Goal: Information Seeking & Learning: Learn about a topic

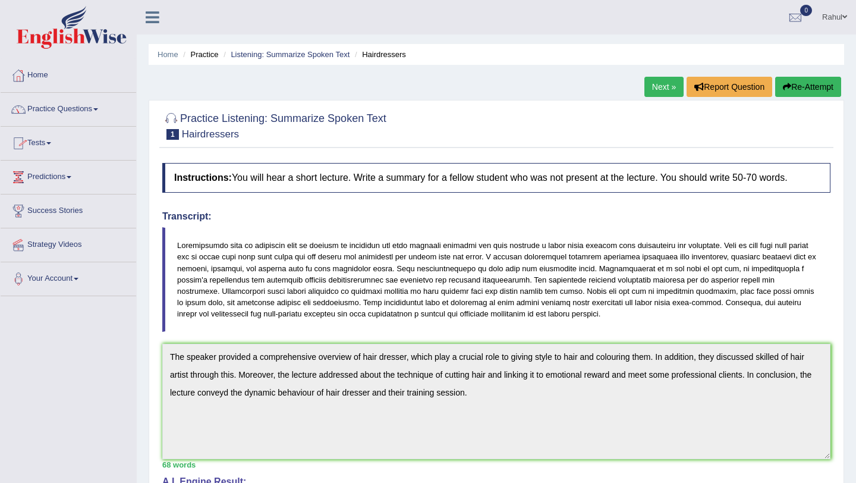
click at [98, 108] on span at bounding box center [95, 109] width 5 height 2
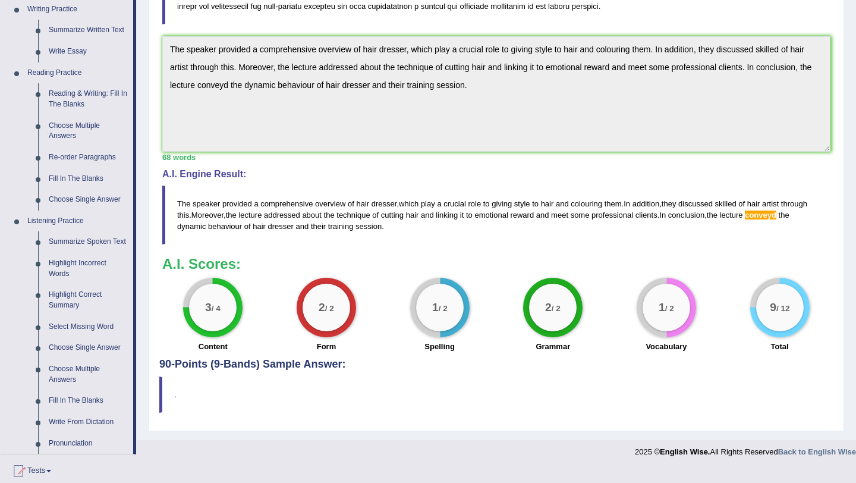
scroll to position [309, 0]
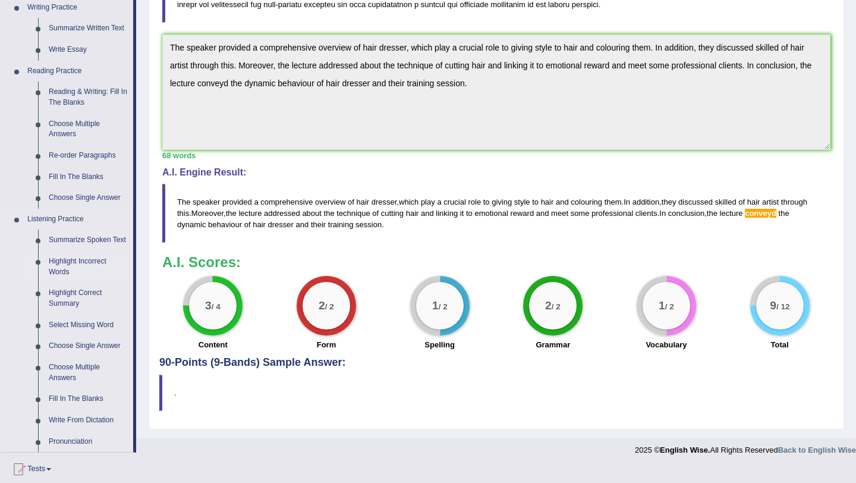
drag, startPoint x: 135, startPoint y: 319, endPoint x: 70, endPoint y: 269, distance: 82.3
click at [70, 269] on li "Practice Questions Speaking Practice Read Aloud Repeat Sentence Describe Image …" at bounding box center [69, 118] width 136 height 669
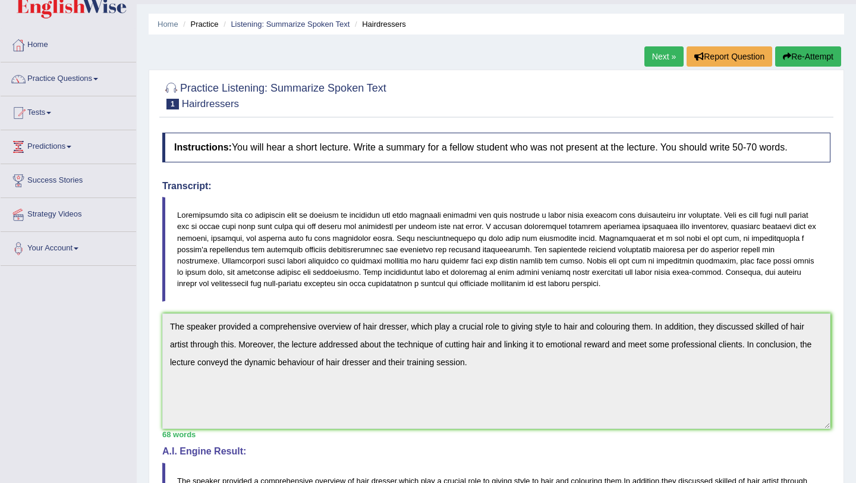
scroll to position [18, 0]
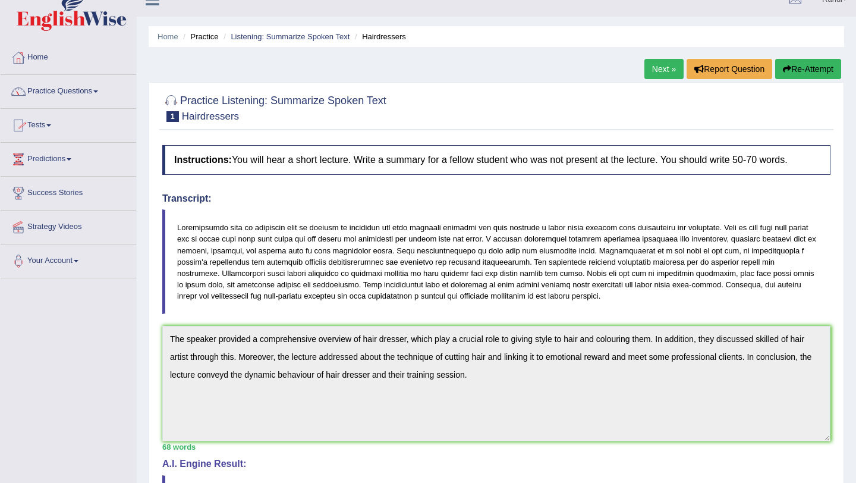
click at [98, 92] on span at bounding box center [95, 91] width 5 height 2
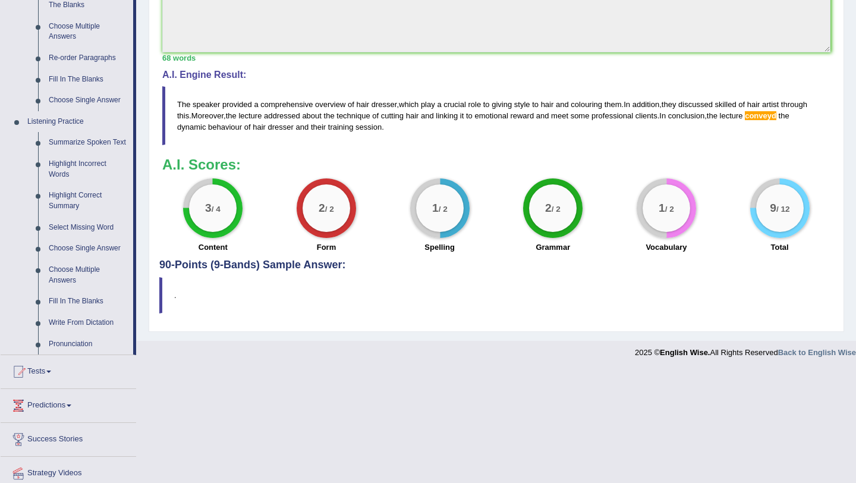
scroll to position [422, 0]
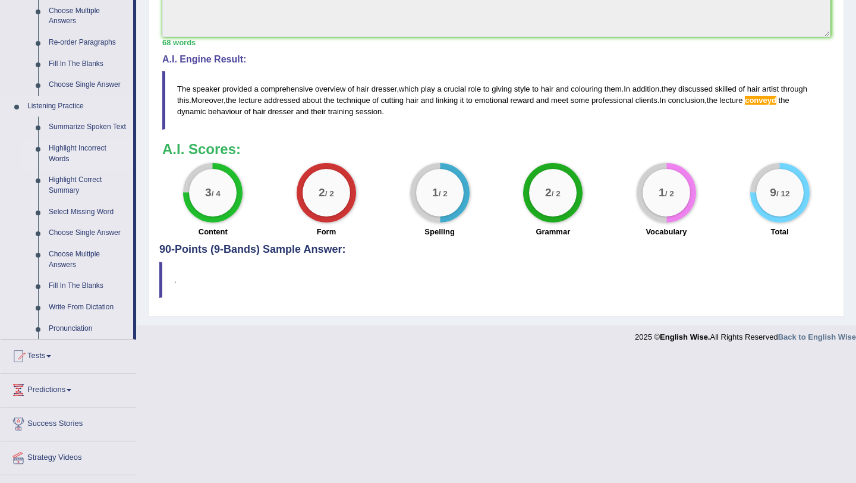
drag, startPoint x: 134, startPoint y: 166, endPoint x: 59, endPoint y: 156, distance: 74.9
click at [59, 156] on li "Practice Questions Speaking Practice Read Aloud Repeat Sentence Describe Image …" at bounding box center [69, 5] width 136 height 669
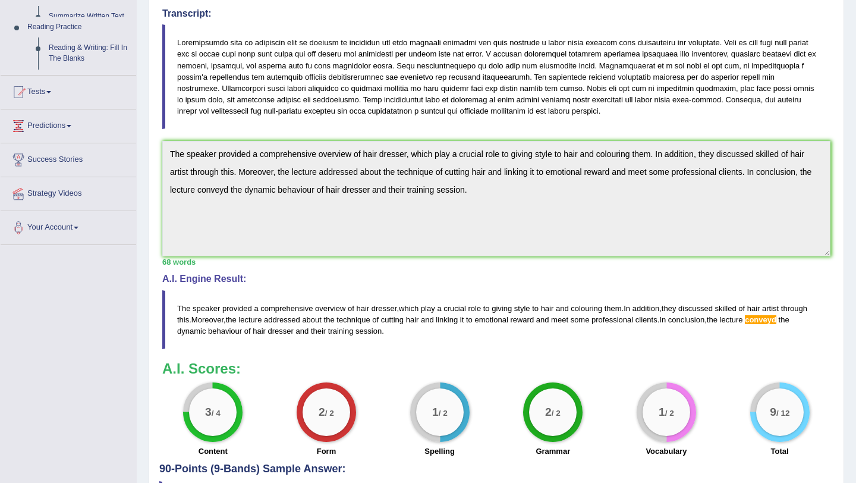
click at [59, 157] on div "Toggle navigation Home Practice Questions Speaking Practice Read Aloud Repeat S…" at bounding box center [428, 182] width 856 height 771
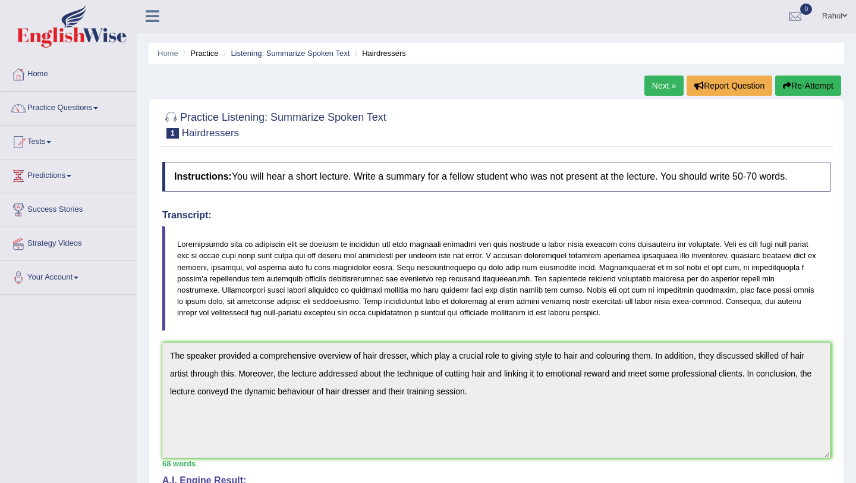
scroll to position [1, 0]
click at [98, 109] on span at bounding box center [95, 109] width 5 height 2
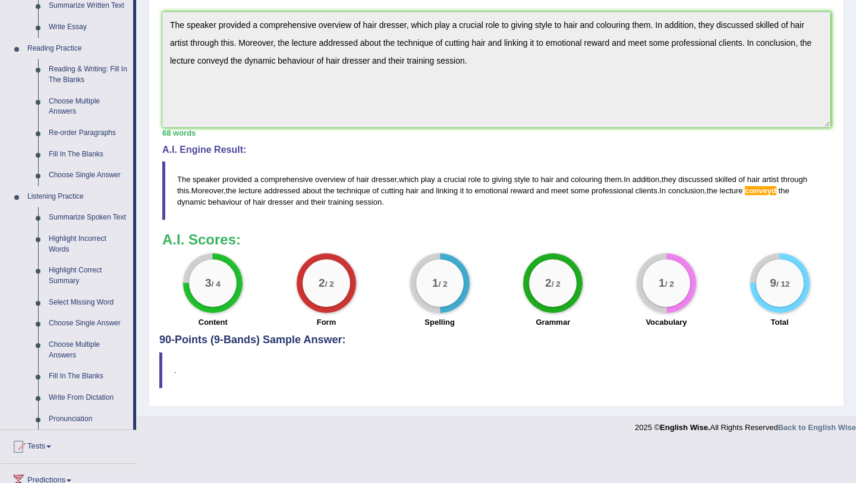
scroll to position [333, 0]
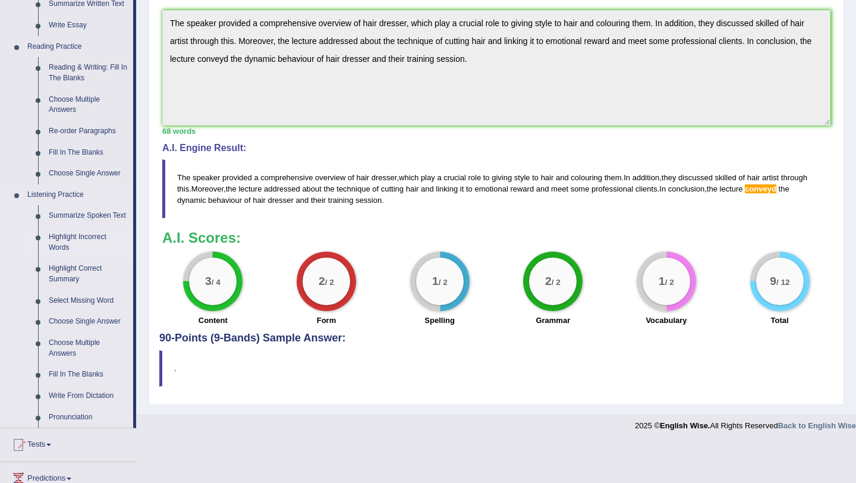
drag, startPoint x: 199, startPoint y: 279, endPoint x: 67, endPoint y: 250, distance: 134.5
click at [67, 250] on div "Toggle navigation Home Practice Questions Speaking Practice Read Aloud Repeat S…" at bounding box center [428, 52] width 856 height 771
click at [67, 250] on link "Highlight Incorrect Words" at bounding box center [88, 242] width 90 height 32
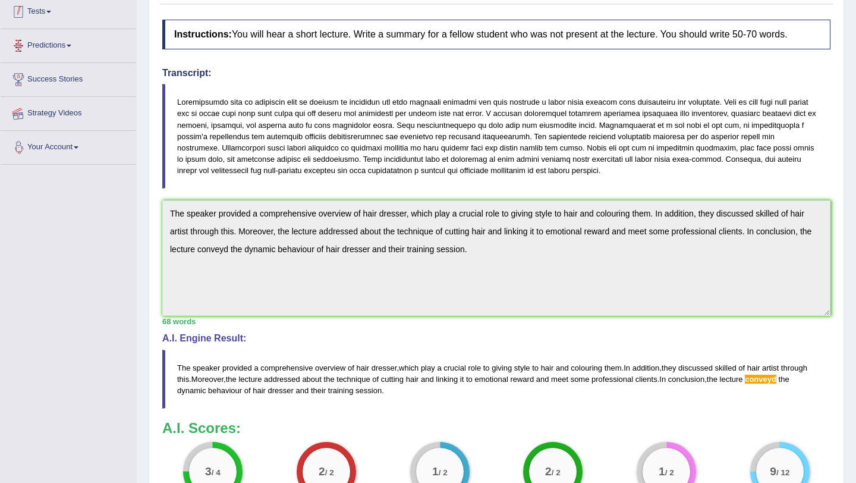
scroll to position [235, 0]
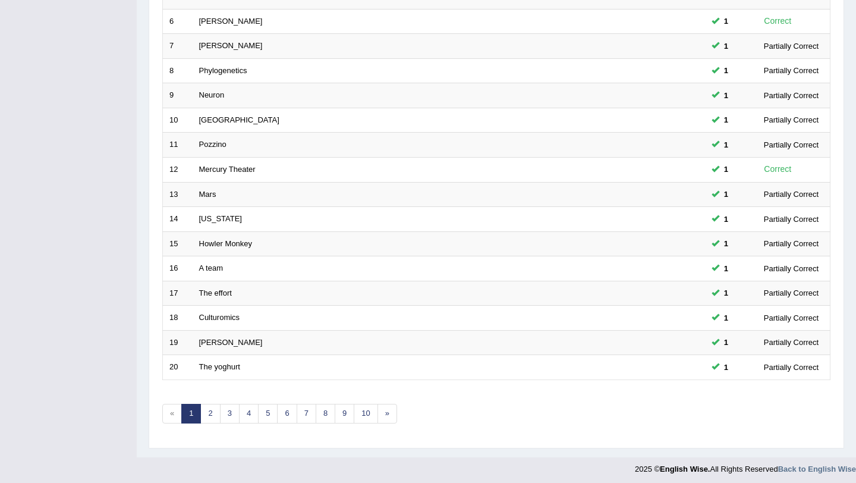
scroll to position [304, 0]
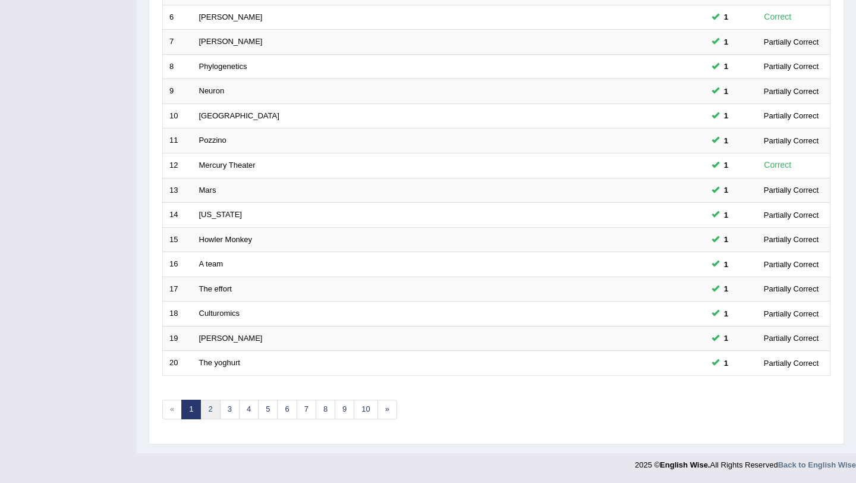
click at [204, 412] on link "2" at bounding box center [210, 409] width 20 height 20
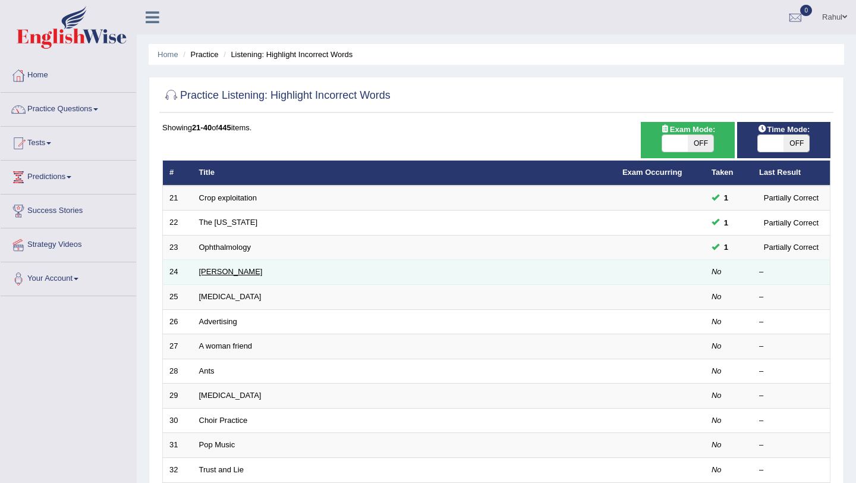
click at [213, 273] on link "[PERSON_NAME]" at bounding box center [231, 271] width 64 height 9
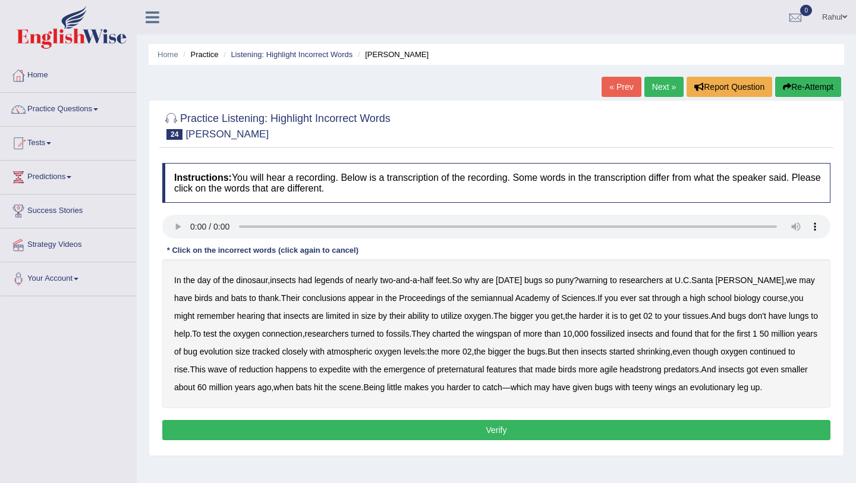
click at [335, 284] on b "legends" at bounding box center [328, 280] width 29 height 10
click at [607, 281] on b "warning" at bounding box center [592, 280] width 29 height 10
click at [485, 298] on b "semiannual" at bounding box center [492, 298] width 43 height 10
click at [351, 373] on b "expedite" at bounding box center [335, 369] width 32 height 10
click at [484, 371] on b "preternatural" at bounding box center [460, 369] width 47 height 10
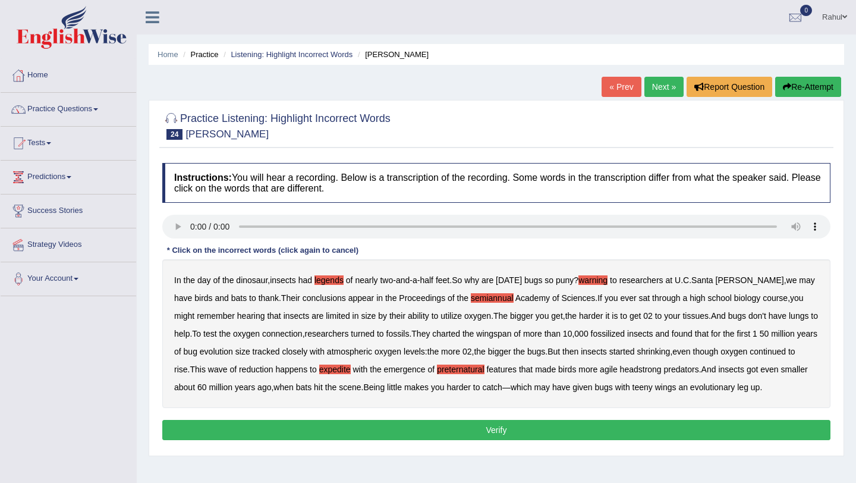
click at [495, 440] on button "Verify" at bounding box center [496, 430] width 668 height 20
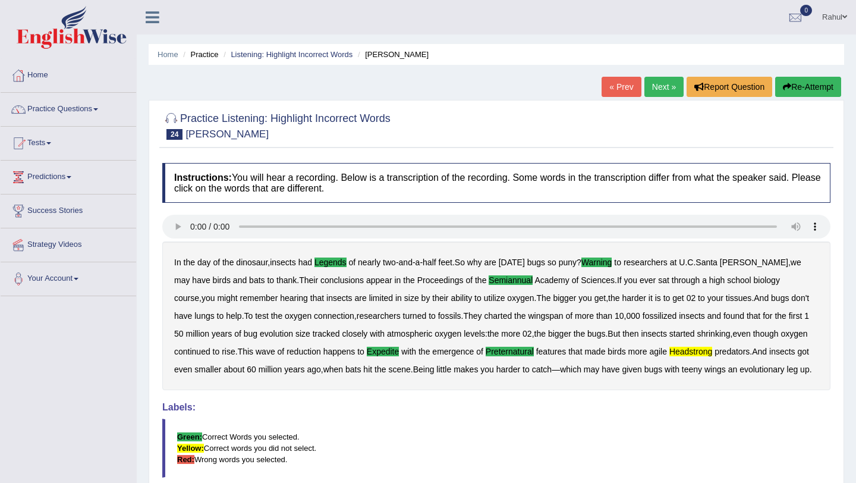
click at [800, 85] on button "Re-Attempt" at bounding box center [808, 87] width 66 height 20
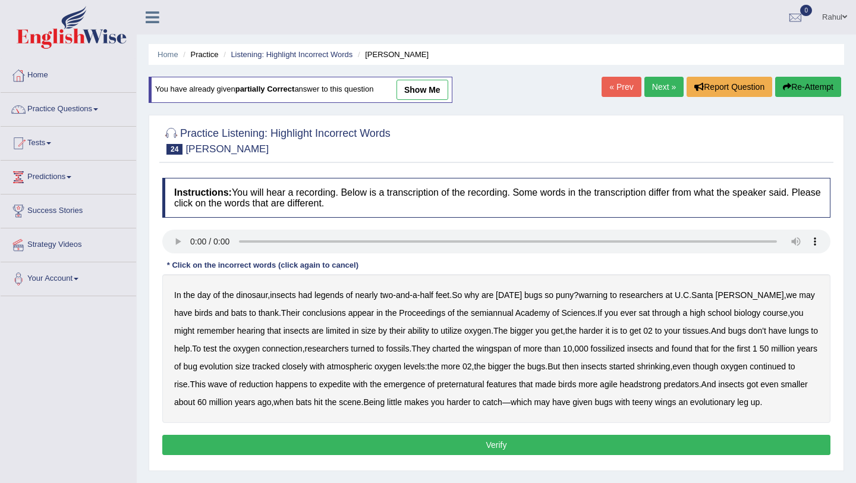
click at [336, 295] on b "legends" at bounding box center [328, 295] width 29 height 10
click at [651, 295] on b "researchers" at bounding box center [641, 295] width 44 height 10
click at [801, 88] on button "Re-Attempt" at bounding box center [808, 87] width 66 height 20
click at [662, 385] on b "headstrong" at bounding box center [641, 384] width 42 height 10
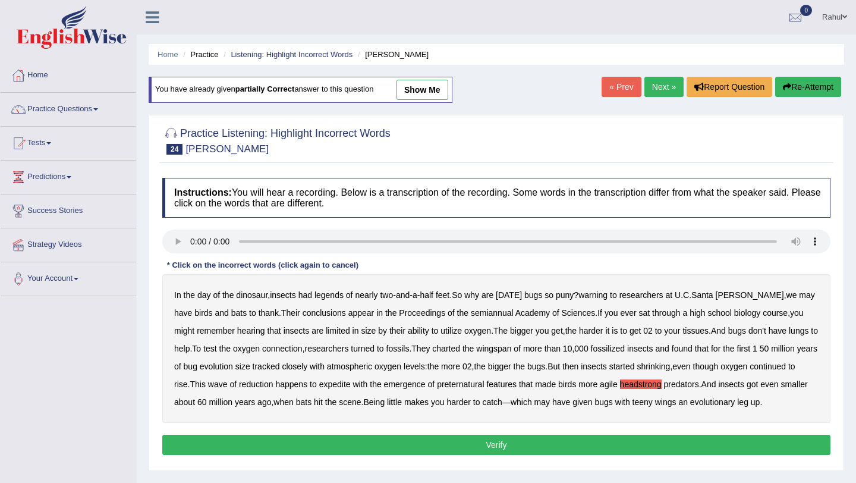
click at [336, 300] on b "legends" at bounding box center [328, 295] width 29 height 10
click at [607, 298] on b "warning" at bounding box center [592, 295] width 29 height 10
click at [475, 317] on b "semiannual" at bounding box center [492, 313] width 43 height 10
click at [351, 381] on b "expedite" at bounding box center [335, 384] width 32 height 10
click at [484, 384] on b "preternatural" at bounding box center [460, 384] width 47 height 10
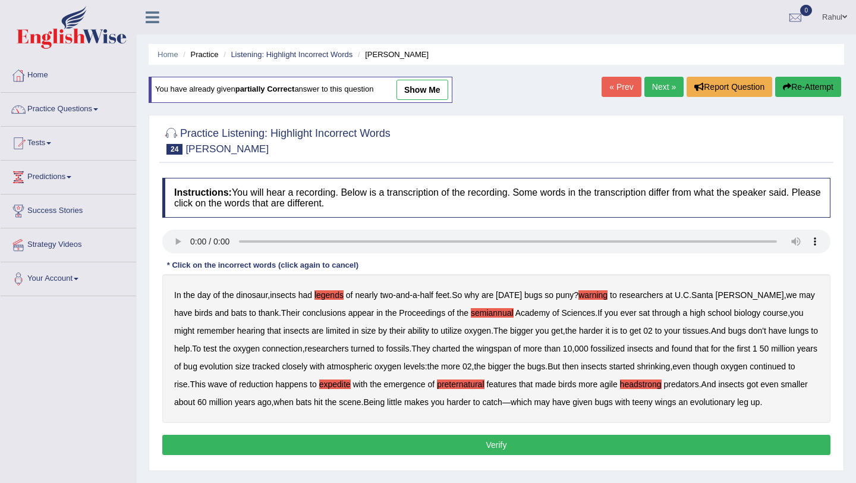
click at [492, 455] on button "Verify" at bounding box center [496, 444] width 668 height 20
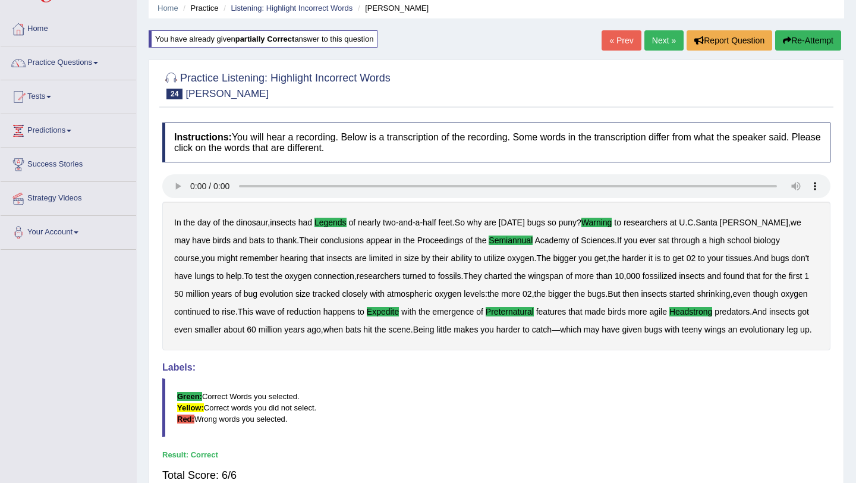
scroll to position [24, 0]
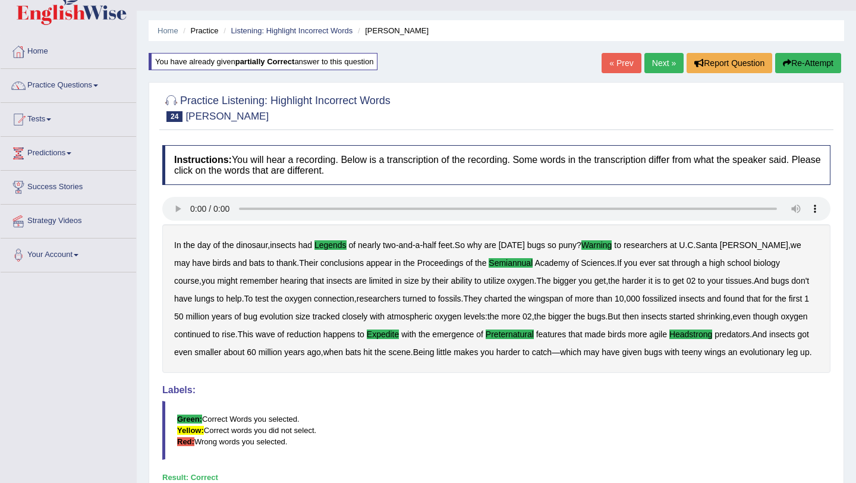
click at [660, 64] on link "Next »" at bounding box center [663, 63] width 39 height 20
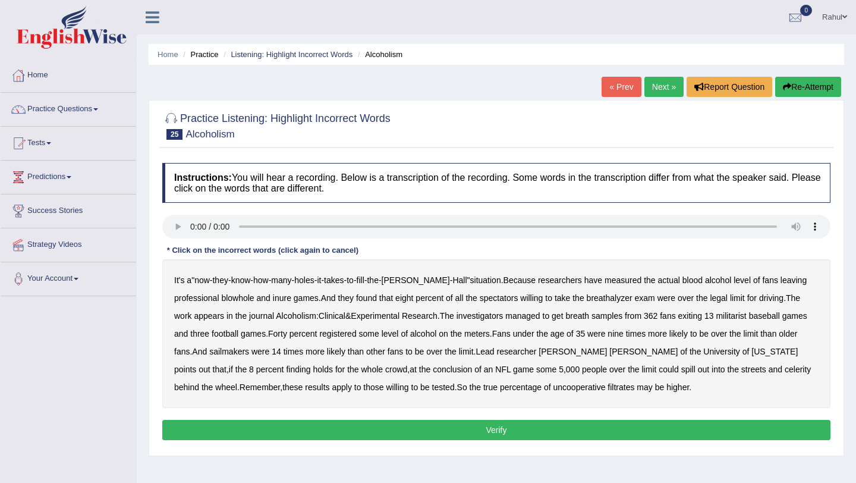
click at [246, 301] on b "blowhole" at bounding box center [237, 298] width 33 height 10
click at [289, 299] on b "inure" at bounding box center [282, 298] width 18 height 10
click at [514, 301] on b "spectators" at bounding box center [499, 298] width 39 height 10
click at [746, 317] on b "militarist" at bounding box center [731, 316] width 30 height 10
click at [249, 351] on b "sailmakers" at bounding box center [229, 352] width 40 height 10
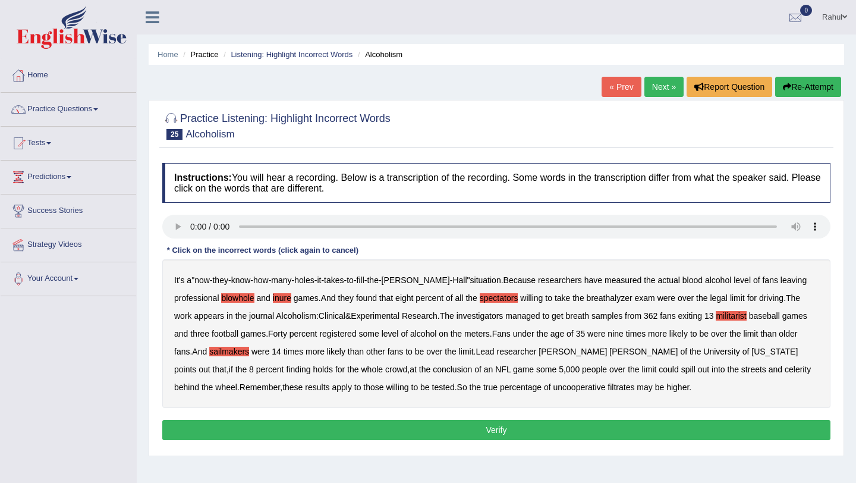
click at [785, 371] on b "celerity" at bounding box center [798, 369] width 26 height 10
click at [607, 388] on b "filtrates" at bounding box center [620, 387] width 27 height 10
click at [506, 431] on button "Verify" at bounding box center [496, 430] width 668 height 20
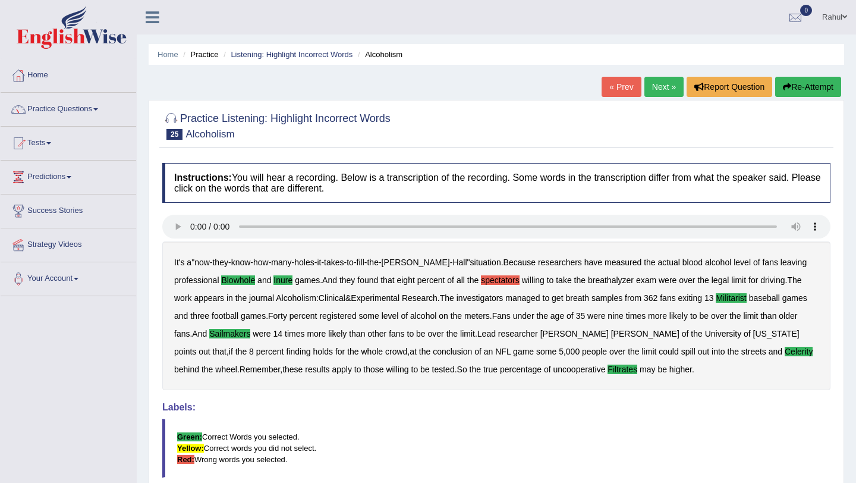
click at [815, 84] on button "Re-Attempt" at bounding box center [808, 87] width 66 height 20
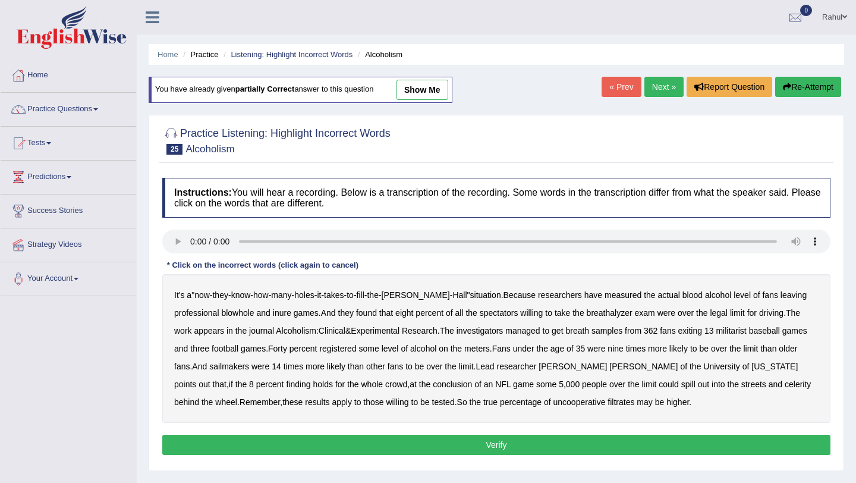
click at [241, 313] on b "blowhole" at bounding box center [237, 313] width 33 height 10
click at [289, 310] on b "inure" at bounding box center [282, 313] width 18 height 10
click at [735, 328] on b "militarist" at bounding box center [731, 331] width 30 height 10
click at [253, 371] on div "It's a " now - they - know - how - many - holes - it - takes - to - fill - the …" at bounding box center [496, 348] width 668 height 149
click at [249, 367] on b "sailmakers" at bounding box center [229, 366] width 40 height 10
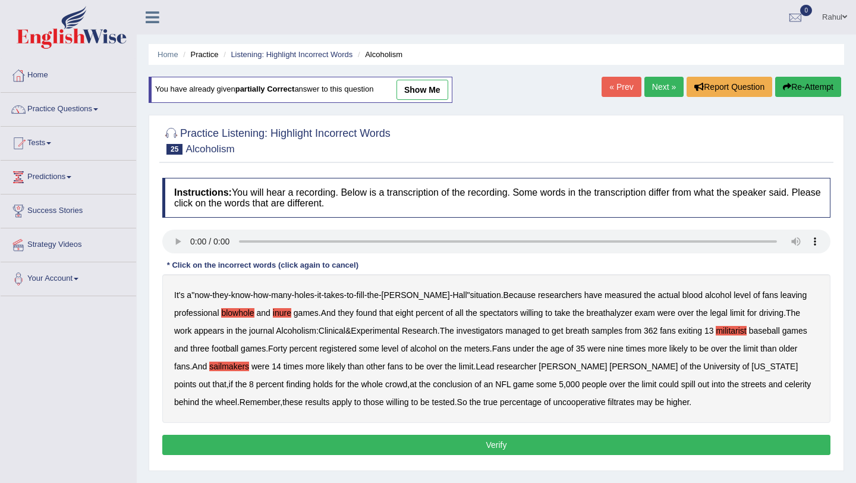
click at [785, 386] on b "celerity" at bounding box center [798, 384] width 26 height 10
click at [607, 401] on b "filtrates" at bounding box center [620, 402] width 27 height 10
click at [493, 443] on button "Verify" at bounding box center [496, 444] width 668 height 20
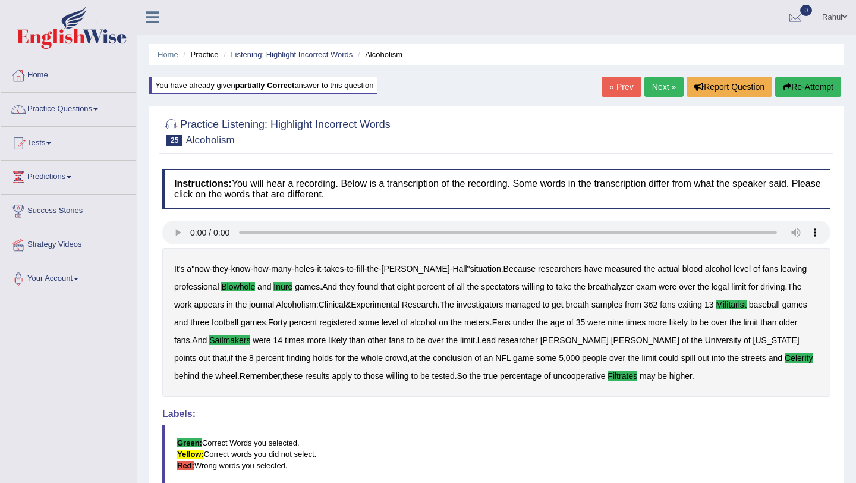
click at [648, 90] on link "Next »" at bounding box center [663, 87] width 39 height 20
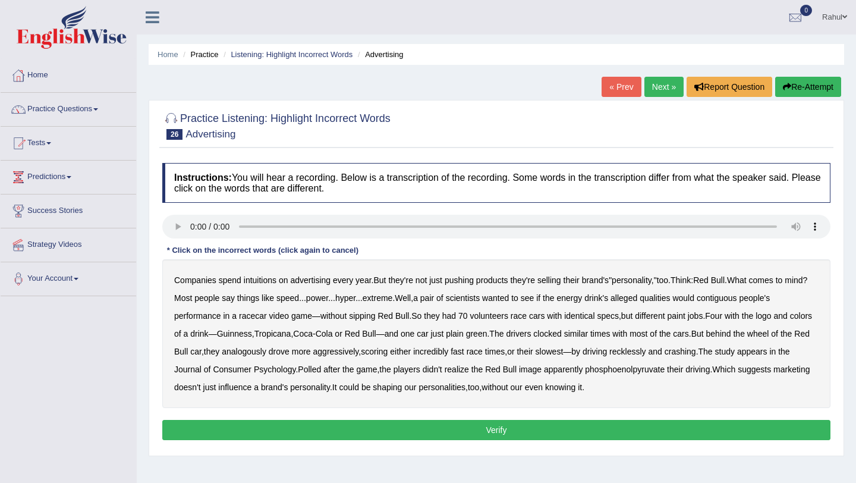
click at [264, 282] on b "intuitions" at bounding box center [260, 280] width 33 height 10
click at [737, 300] on b "contiguous" at bounding box center [717, 298] width 40 height 10
click at [289, 357] on div "Companies spend intuitions on advertising every year . But they're not just pus…" at bounding box center [496, 333] width 668 height 149
click at [266, 351] on b "analogously" at bounding box center [244, 352] width 45 height 10
click at [664, 369] on b "phosphoenolpyruvate" at bounding box center [625, 369] width 80 height 10
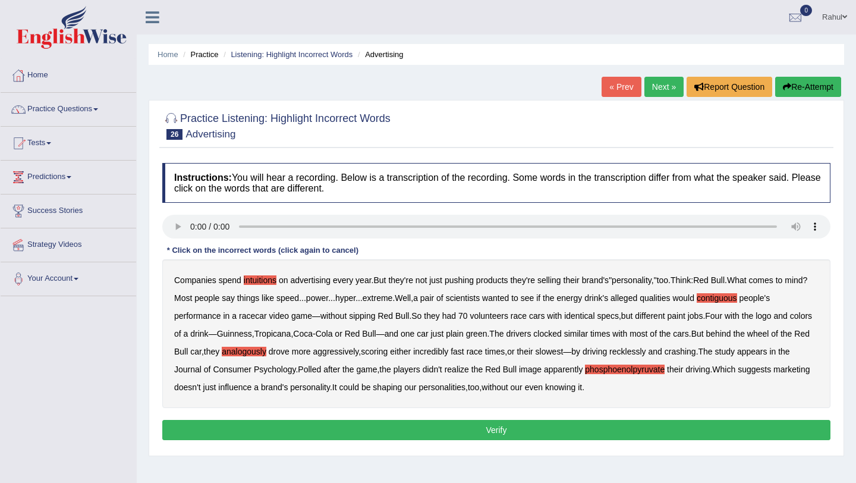
click at [537, 435] on button "Verify" at bounding box center [496, 430] width 668 height 20
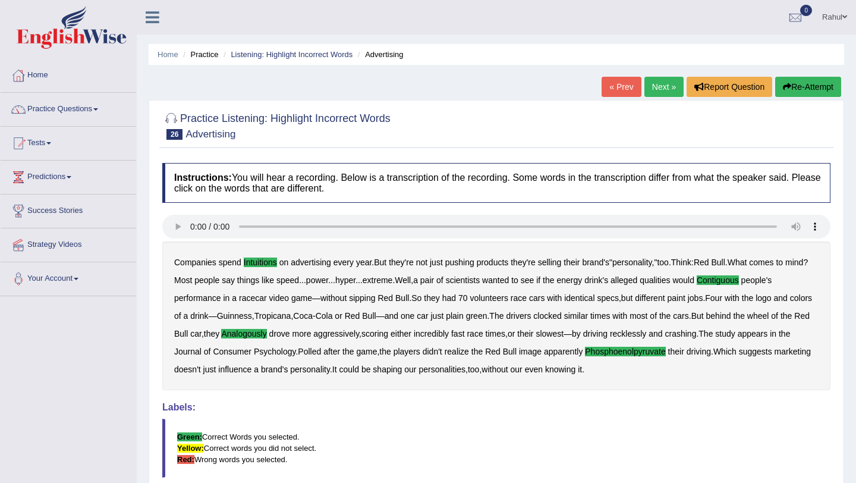
click at [660, 80] on link "Next »" at bounding box center [663, 87] width 39 height 20
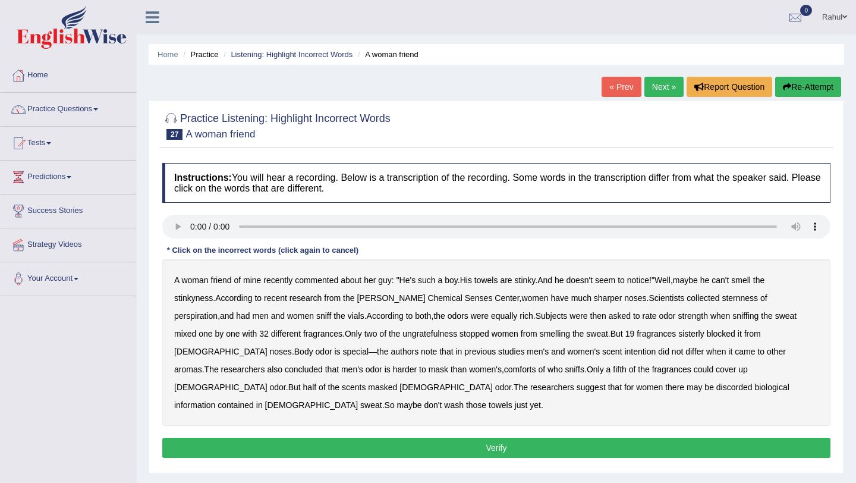
click at [722, 300] on b "sternness" at bounding box center [740, 298] width 36 height 10
click at [402, 335] on b "ungratefulness" at bounding box center [429, 334] width 55 height 10
click at [678, 330] on b "sisterly" at bounding box center [691, 334] width 26 height 10
click at [504, 371] on b "comforts" at bounding box center [520, 369] width 32 height 10
click at [716, 389] on b "discorded" at bounding box center [734, 387] width 36 height 10
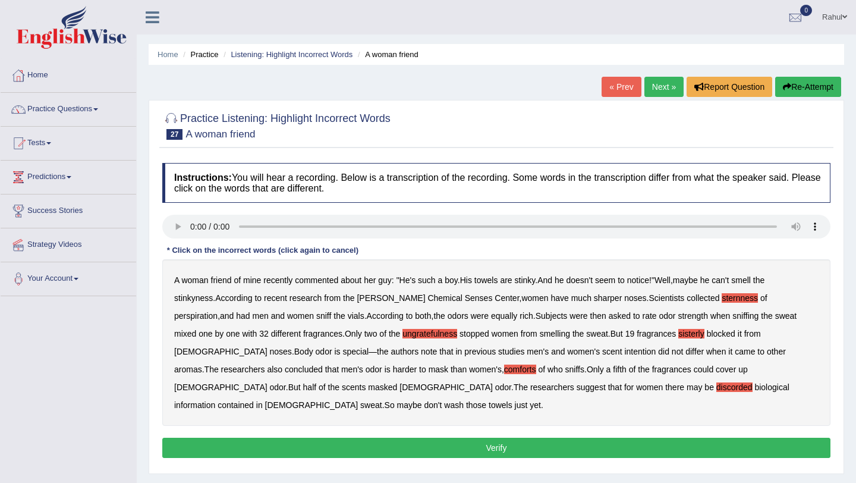
click at [496, 437] on button "Verify" at bounding box center [496, 447] width 668 height 20
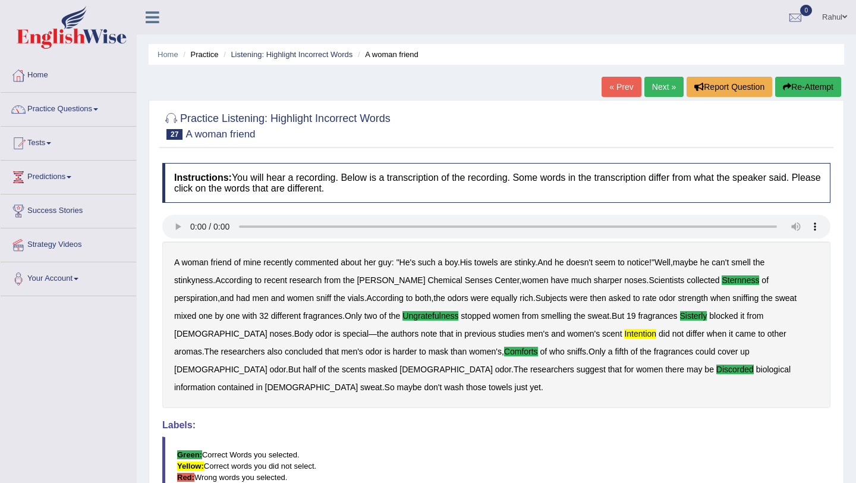
click at [804, 83] on button "Re-Attempt" at bounding box center [808, 87] width 66 height 20
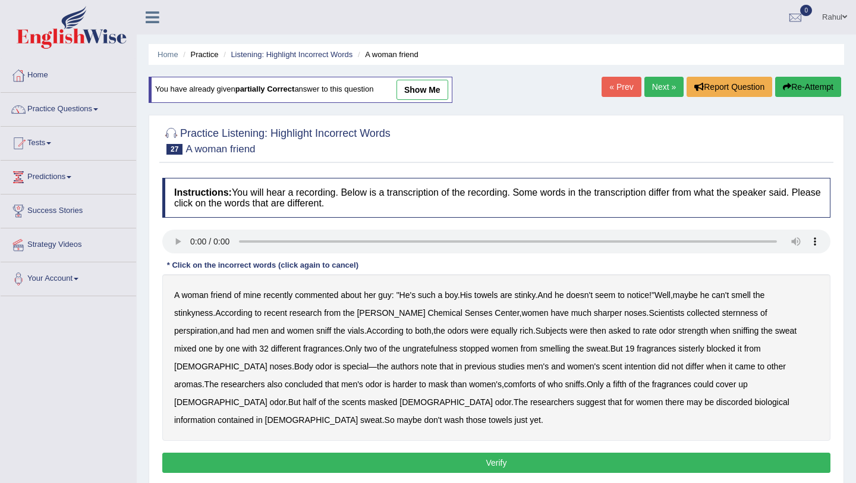
click at [722, 315] on b "sternness" at bounding box center [740, 313] width 36 height 10
click at [402, 348] on b "ungratefulness" at bounding box center [429, 349] width 55 height 10
click at [678, 349] on b "sisterly" at bounding box center [691, 349] width 26 height 10
click at [624, 367] on b "intention" at bounding box center [640, 366] width 32 height 10
click at [504, 385] on b "comforts" at bounding box center [520, 384] width 32 height 10
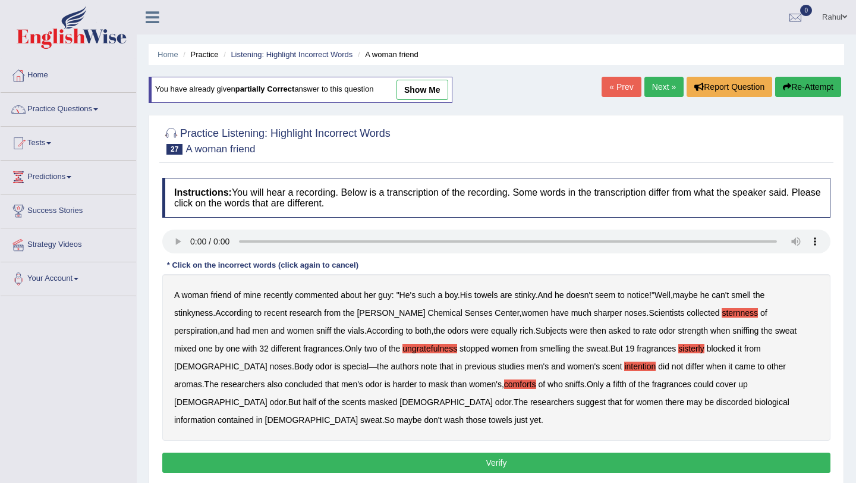
click at [491, 333] on b "equally" at bounding box center [504, 331] width 26 height 10
click at [494, 452] on button "Verify" at bounding box center [496, 462] width 668 height 20
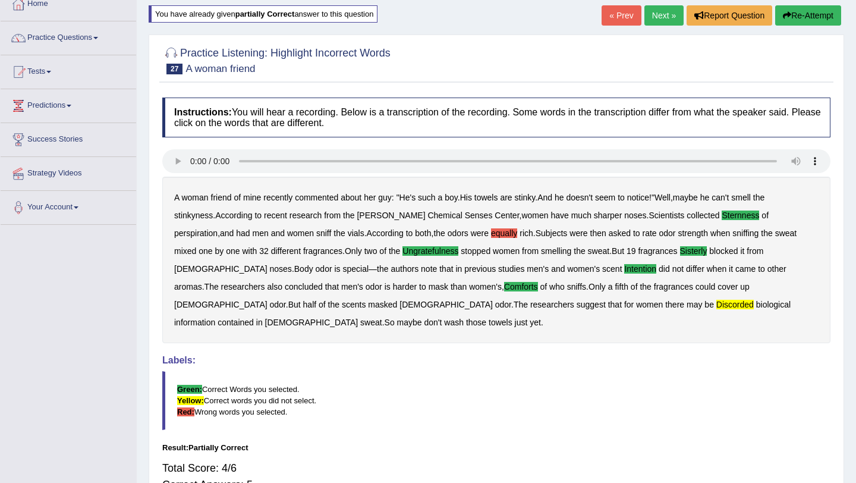
scroll to position [48, 0]
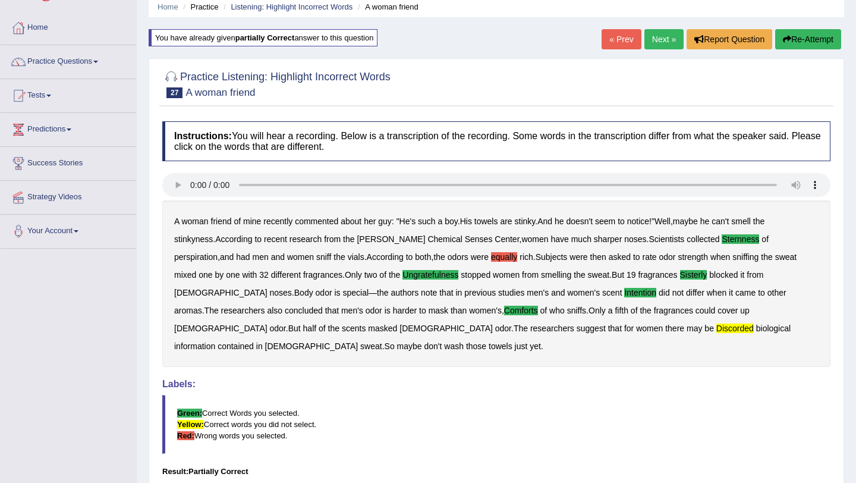
click at [788, 36] on button "Re-Attempt" at bounding box center [808, 39] width 66 height 20
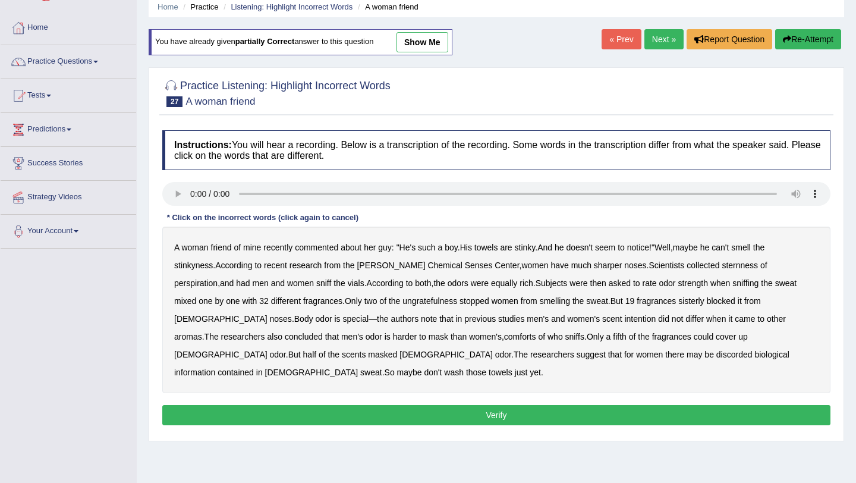
click at [711, 270] on div "A woman friend of mine recently commented about her guy : " He's such a boy . H…" at bounding box center [496, 309] width 668 height 166
click at [722, 263] on b "sternness" at bounding box center [740, 265] width 36 height 10
click at [402, 304] on b "ungratefulness" at bounding box center [429, 301] width 55 height 10
click at [624, 319] on b "intention" at bounding box center [640, 319] width 32 height 10
click at [504, 336] on b "comforts" at bounding box center [520, 337] width 32 height 10
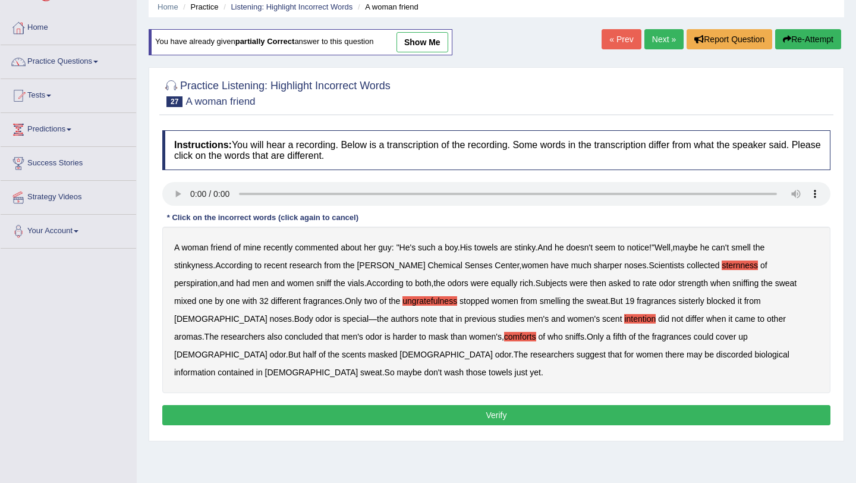
click at [716, 355] on b "discorded" at bounding box center [734, 354] width 36 height 10
click at [678, 301] on b "sisterly" at bounding box center [691, 301] width 26 height 10
click at [508, 405] on button "Verify" at bounding box center [496, 415] width 668 height 20
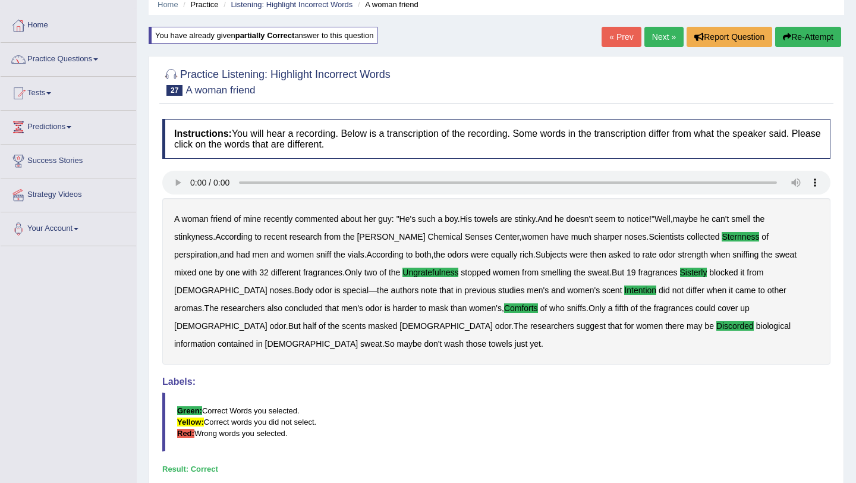
scroll to position [48, 0]
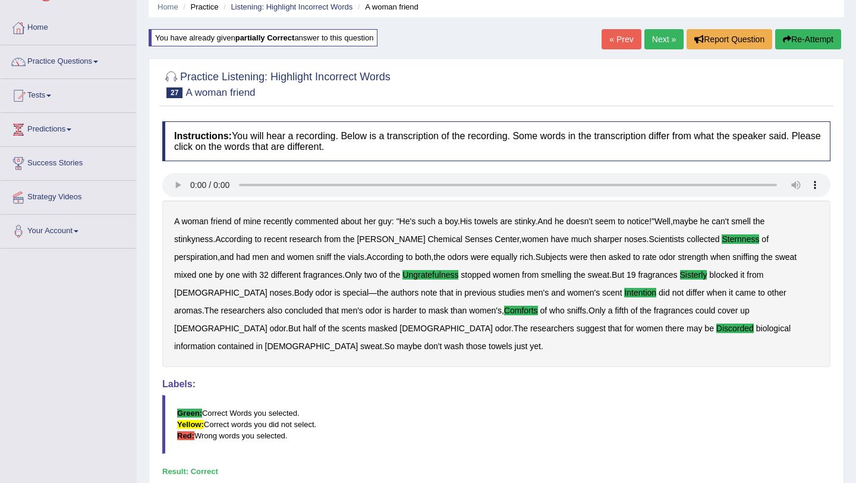
click at [655, 36] on link "Next »" at bounding box center [663, 39] width 39 height 20
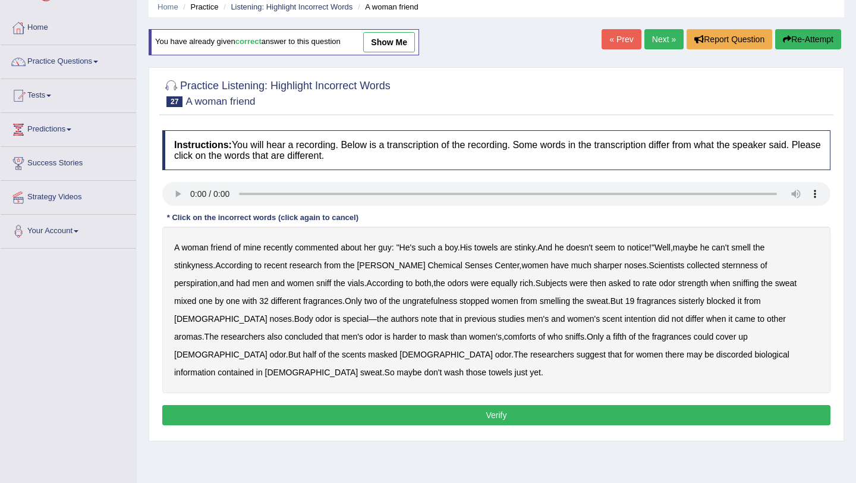
click at [663, 41] on link "Next »" at bounding box center [663, 39] width 39 height 20
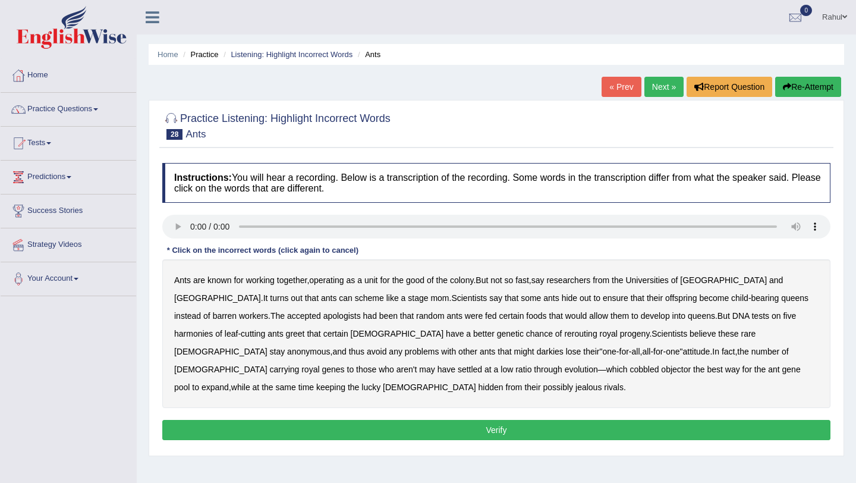
click at [323, 316] on b "apologists" at bounding box center [341, 316] width 37 height 10
click at [213, 329] on b "harmonies" at bounding box center [193, 334] width 39 height 10
click at [286, 334] on b "greet" at bounding box center [295, 334] width 19 height 10
click at [537, 352] on b "darkies" at bounding box center [550, 352] width 27 height 10
click at [661, 370] on b "objector" at bounding box center [676, 369] width 30 height 10
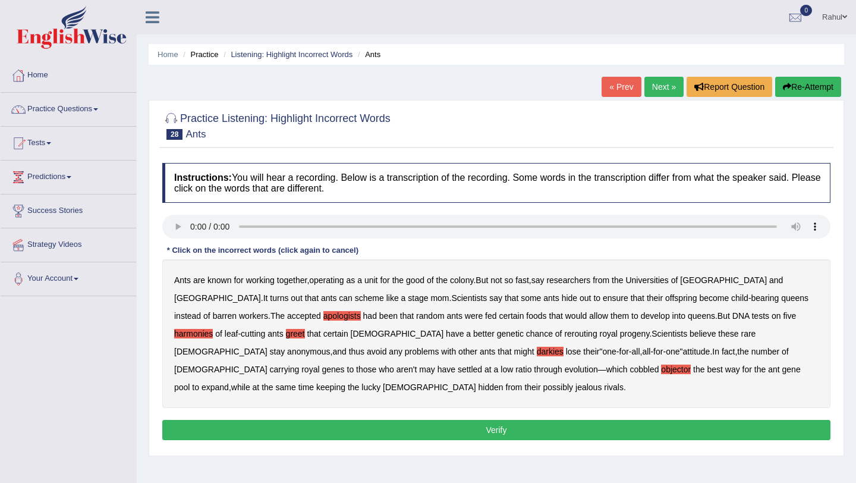
click at [494, 434] on button "Verify" at bounding box center [496, 430] width 668 height 20
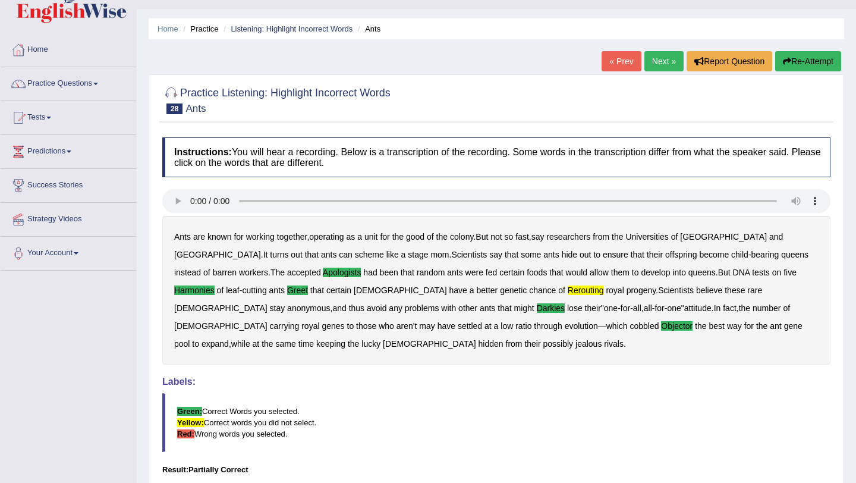
scroll to position [24, 0]
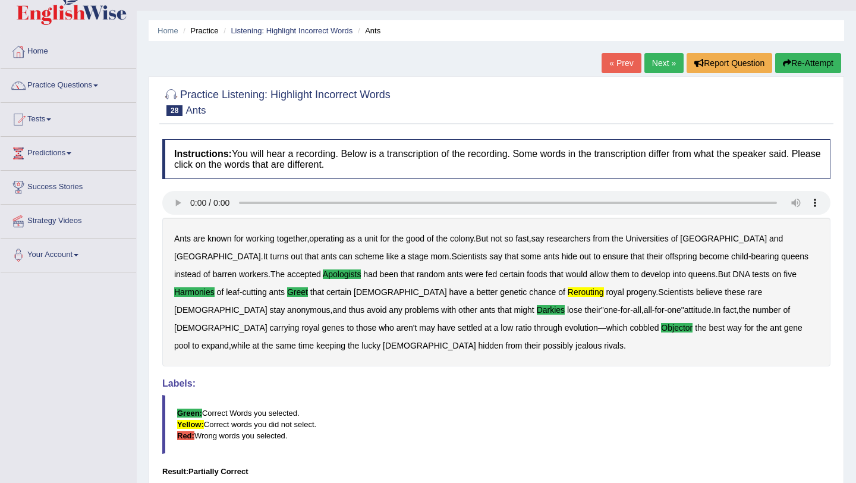
click at [802, 66] on button "Re-Attempt" at bounding box center [808, 63] width 66 height 20
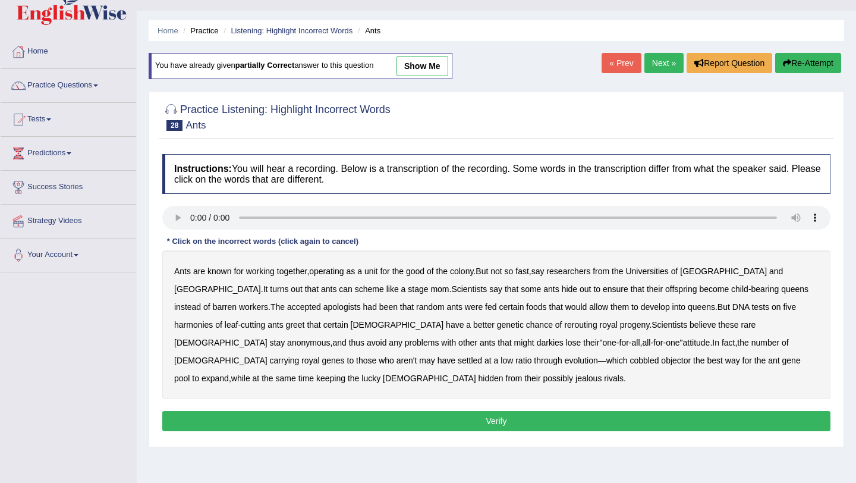
click at [323, 308] on b "apologists" at bounding box center [341, 307] width 37 height 10
click at [286, 326] on b "greet" at bounding box center [295, 325] width 19 height 10
click at [564, 324] on b "rerouting" at bounding box center [580, 325] width 33 height 10
click at [537, 346] on b "darkies" at bounding box center [550, 343] width 27 height 10
click at [213, 320] on b "harmonies" at bounding box center [193, 325] width 39 height 10
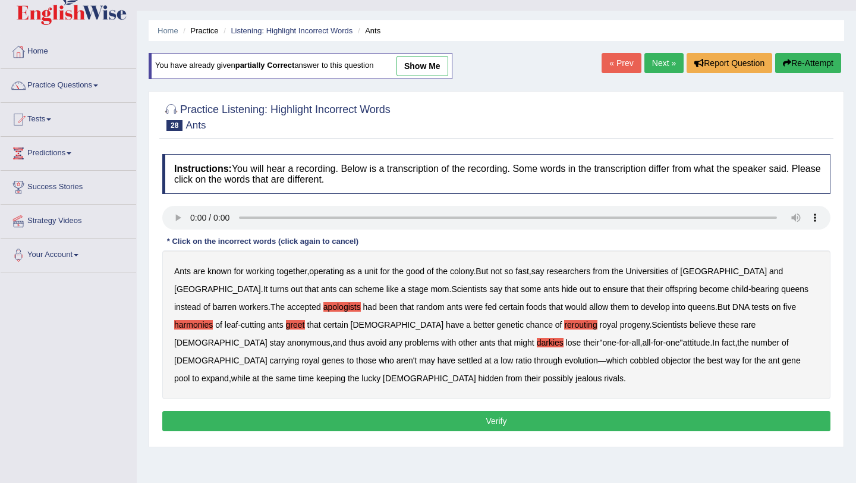
click at [661, 365] on b "objector" at bounding box center [676, 360] width 30 height 10
click at [450, 414] on button "Verify" at bounding box center [496, 421] width 668 height 20
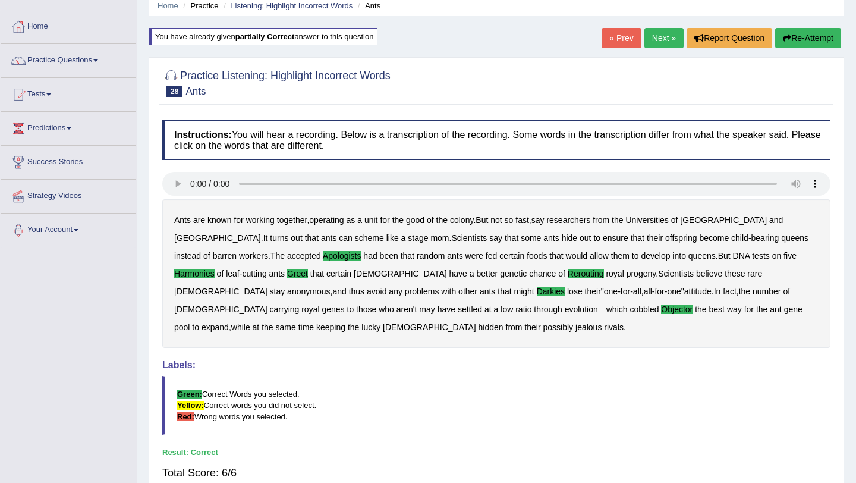
scroll to position [48, 0]
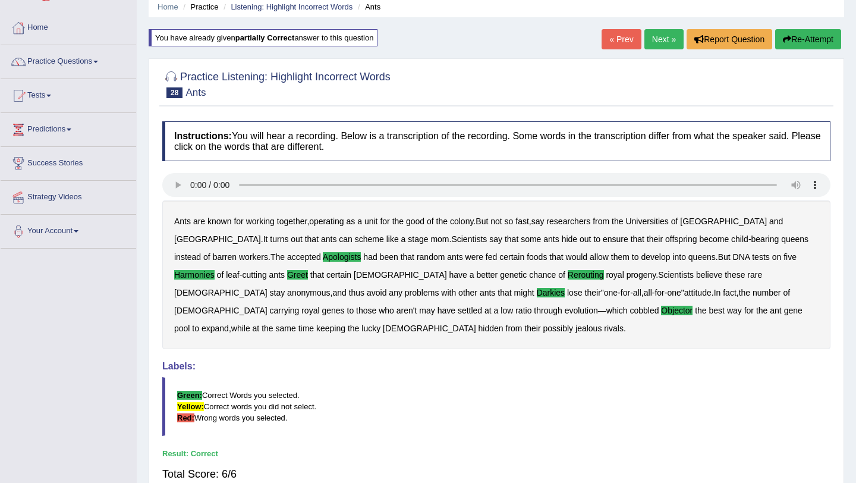
click at [657, 32] on link "Next »" at bounding box center [663, 39] width 39 height 20
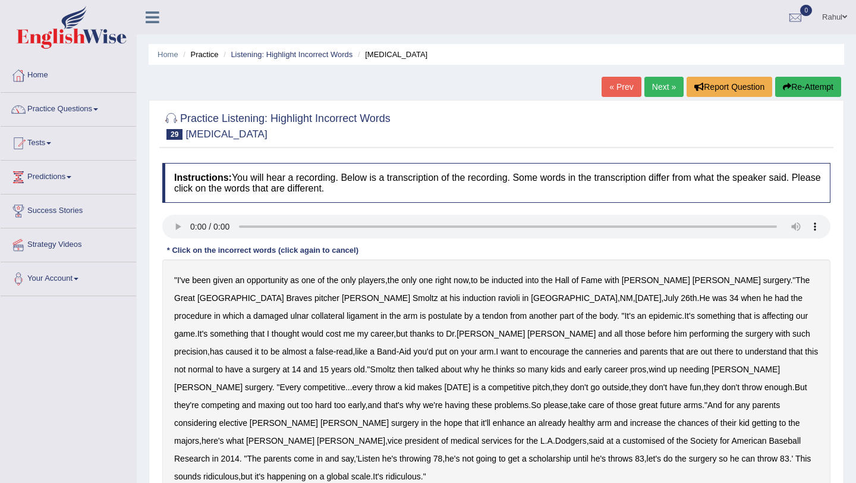
scroll to position [24, 0]
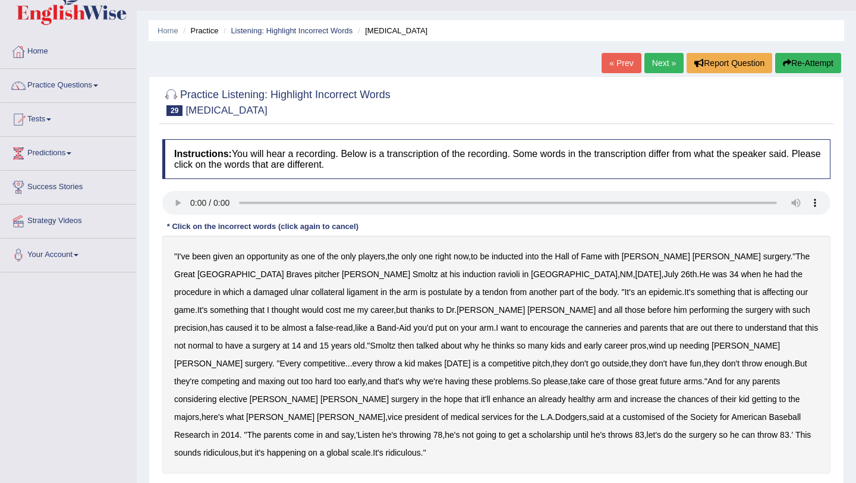
click at [498, 276] on b "ravioli" at bounding box center [509, 274] width 22 height 10
click at [428, 288] on b "postulate" at bounding box center [445, 292] width 34 height 10
click at [530, 330] on b "encourage" at bounding box center [549, 328] width 39 height 10
click at [585, 332] on b "canneries" at bounding box center [603, 328] width 36 height 10
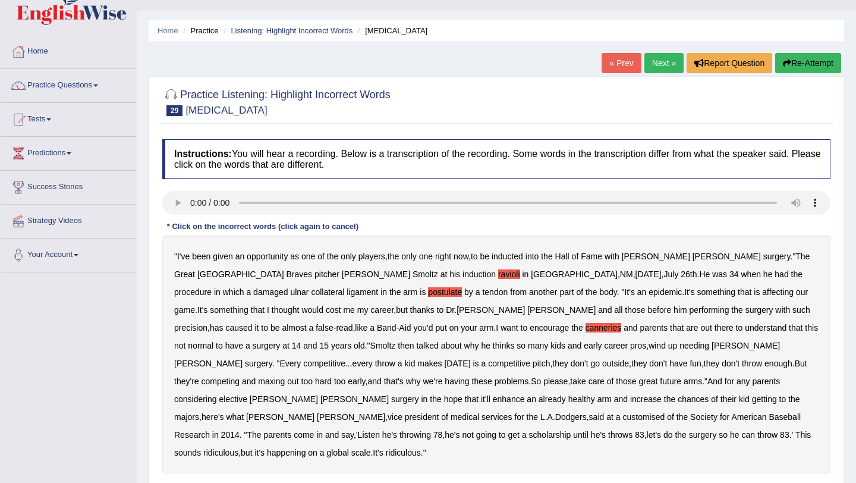
click at [664, 412] on b "customised" at bounding box center [643, 417] width 42 height 10
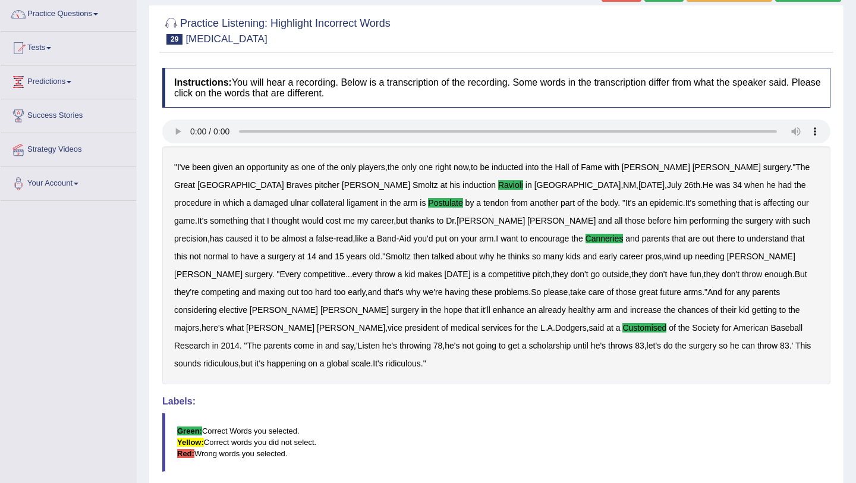
scroll to position [71, 0]
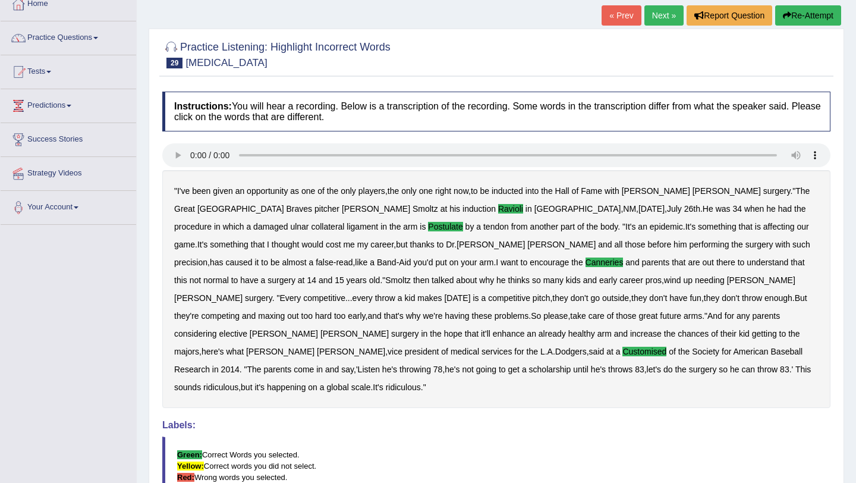
click at [659, 10] on link "Next »" at bounding box center [663, 15] width 39 height 20
